Goal: Check status: Check status

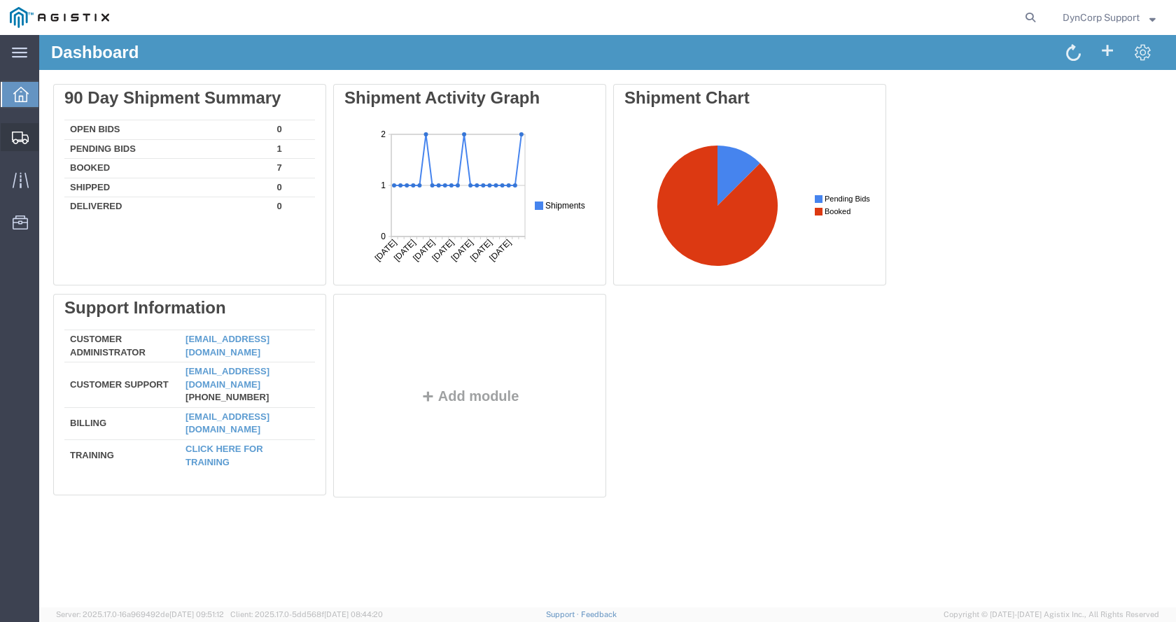
click at [16, 131] on svg-icon at bounding box center [20, 137] width 17 height 14
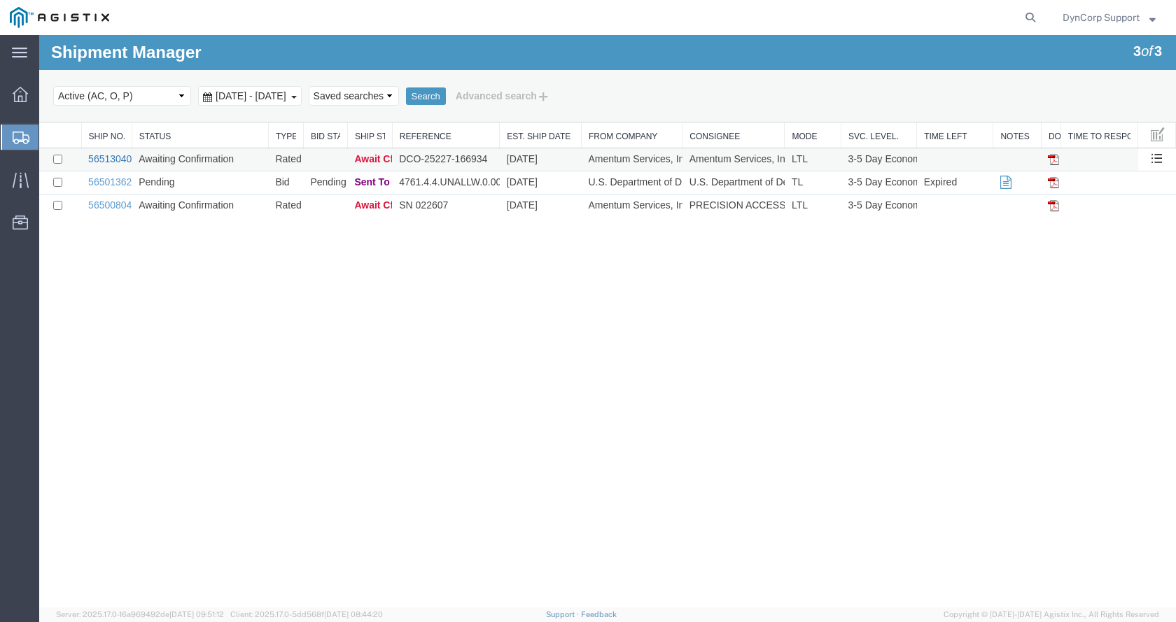
click at [117, 161] on link "56513040" at bounding box center [109, 158] width 43 height 11
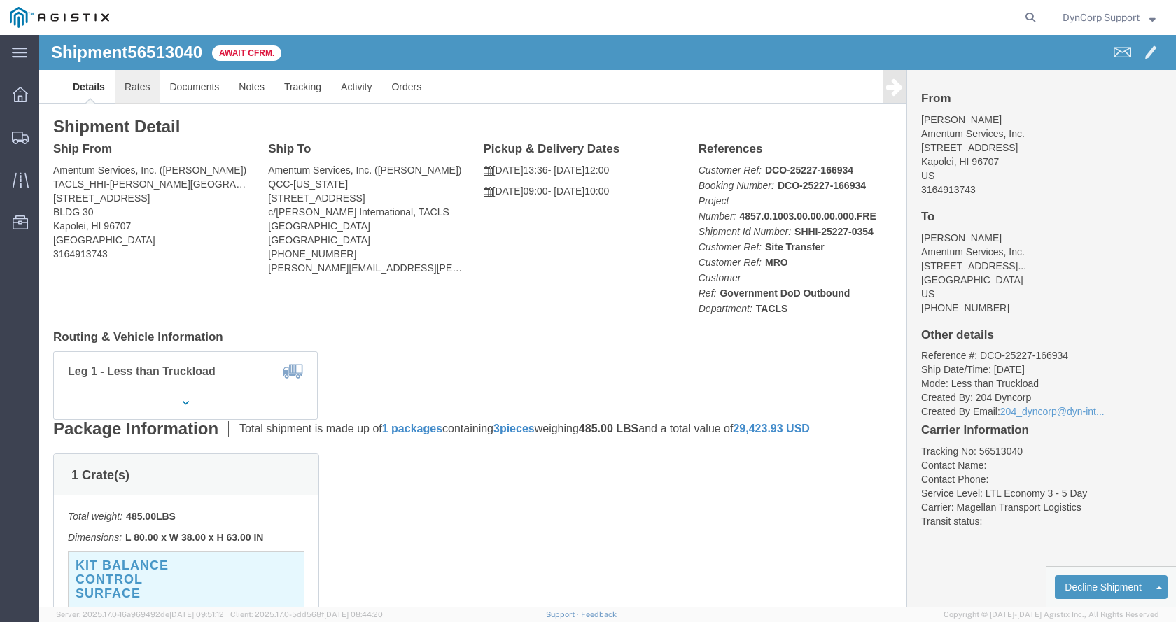
click link "Rates"
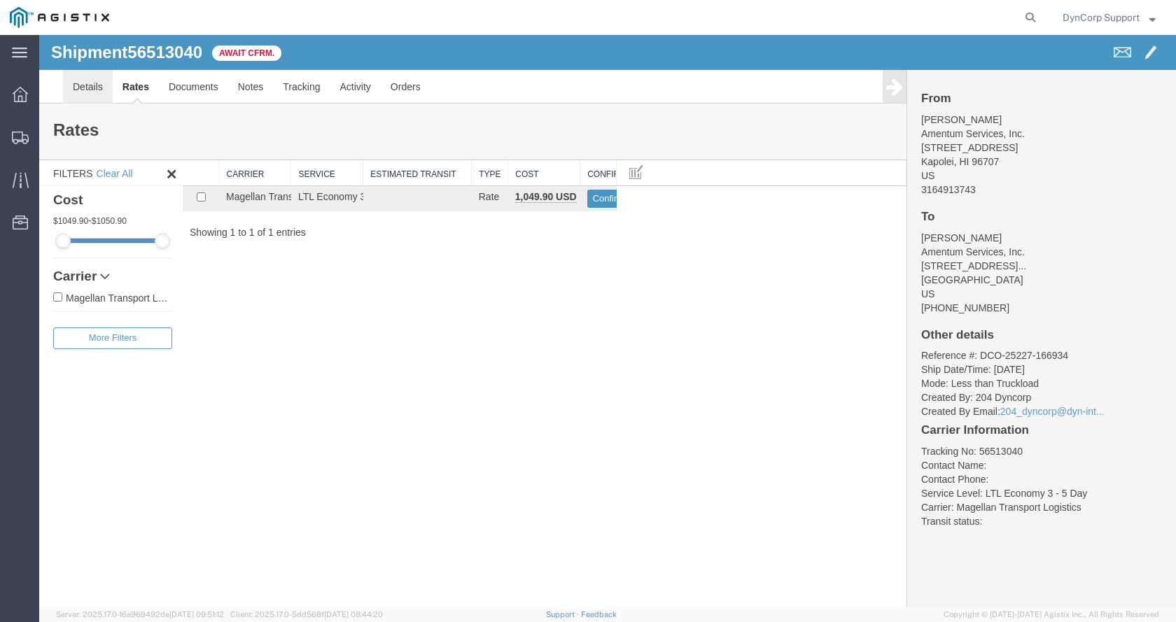
click at [104, 96] on link "Details" at bounding box center [88, 87] width 50 height 34
